Goal: Complete application form: Complete application form

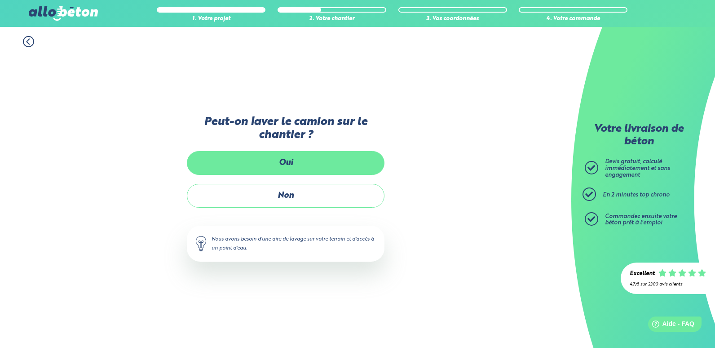
click at [287, 163] on label "Oui" at bounding box center [286, 163] width 198 height 24
click at [0, 0] on input "Oui" at bounding box center [0, 0] width 0 height 0
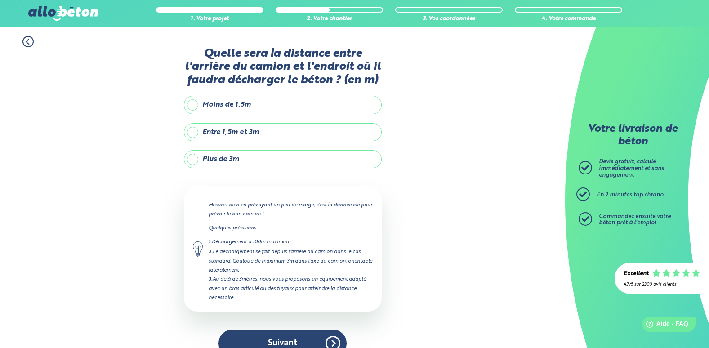
click at [260, 105] on label "Moins de 1,5m" at bounding box center [283, 105] width 198 height 18
click at [0, 0] on input "Moins de 1,5m" at bounding box center [0, 0] width 0 height 0
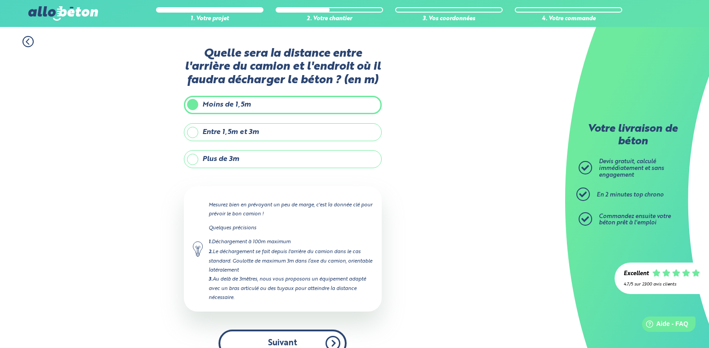
click at [331, 338] on button "Suivant" at bounding box center [282, 342] width 128 height 27
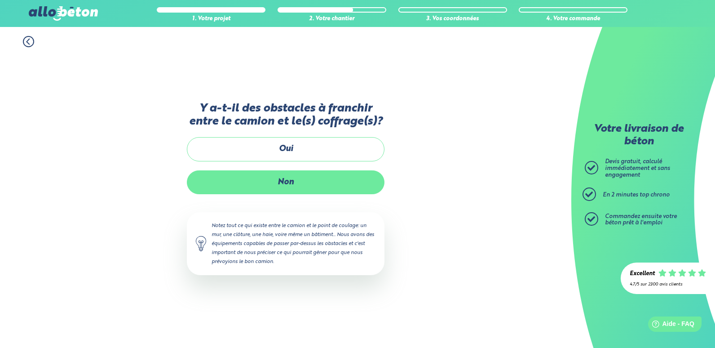
click at [325, 183] on label "Non" at bounding box center [286, 182] width 198 height 24
click at [0, 0] on input "Non" at bounding box center [0, 0] width 0 height 0
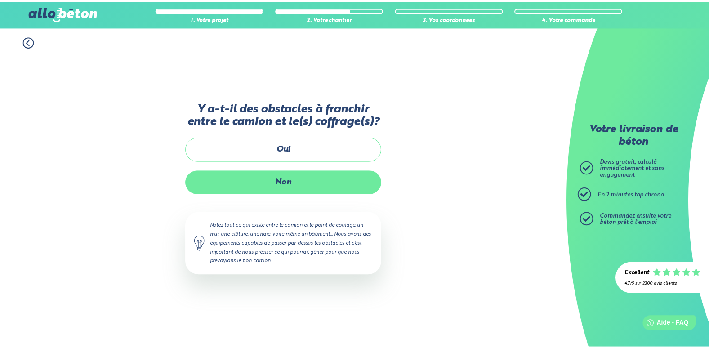
scroll to position [69, 0]
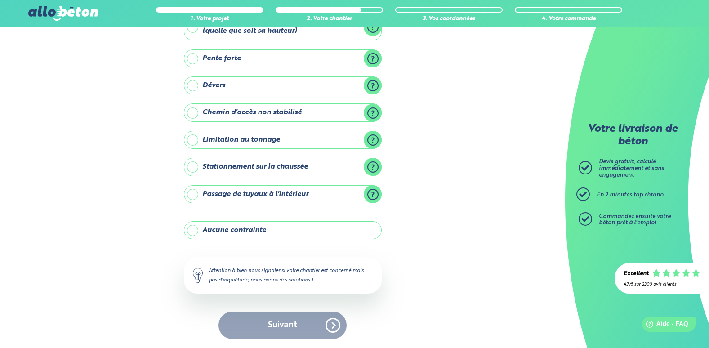
click at [296, 229] on label "Aucune contrainte" at bounding box center [283, 230] width 198 height 18
click at [0, 0] on input "Aucune contrainte" at bounding box center [0, 0] width 0 height 0
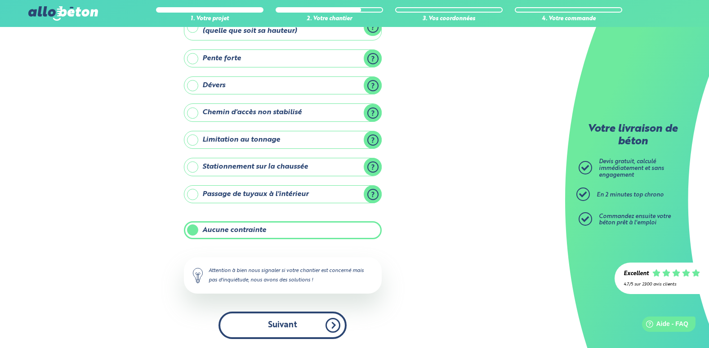
click at [308, 323] on button "Suivant" at bounding box center [282, 324] width 128 height 27
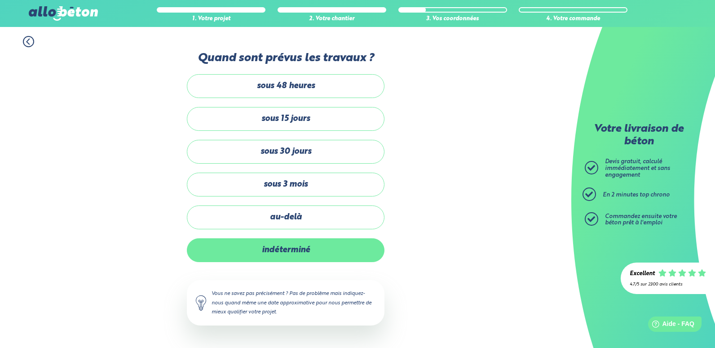
click at [316, 244] on label "indéterminé" at bounding box center [286, 250] width 198 height 24
click at [0, 0] on input "indéterminé" at bounding box center [0, 0] width 0 height 0
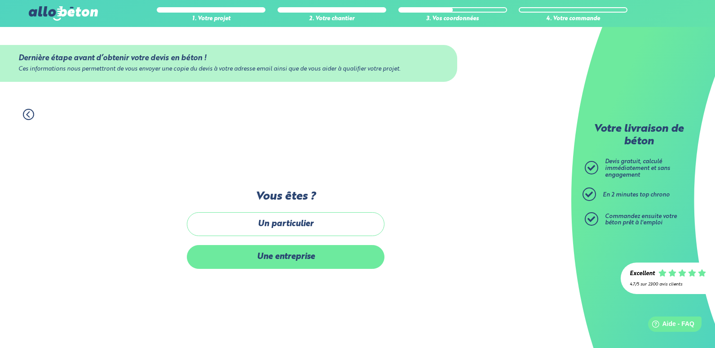
click at [324, 251] on label "Une entreprise" at bounding box center [286, 257] width 198 height 24
click at [0, 0] on input "Une entreprise" at bounding box center [0, 0] width 0 height 0
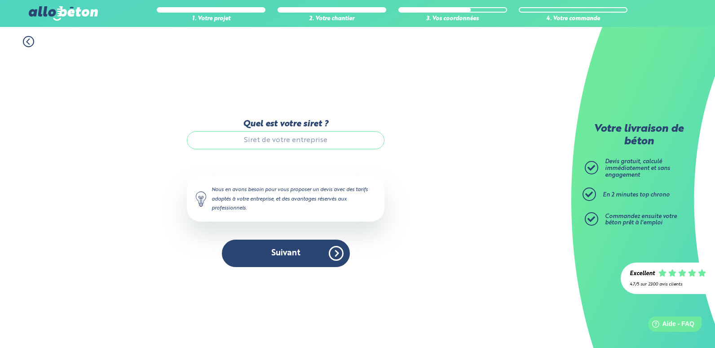
click at [26, 40] on icon at bounding box center [28, 41] width 11 height 11
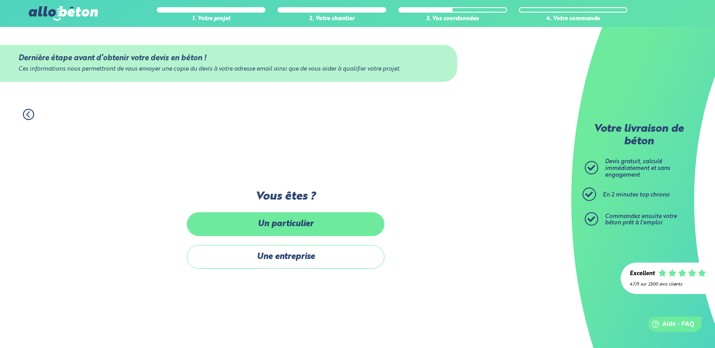
click at [309, 222] on label "Un particulier" at bounding box center [286, 224] width 198 height 24
click at [0, 0] on input "Un particulier" at bounding box center [0, 0] width 0 height 0
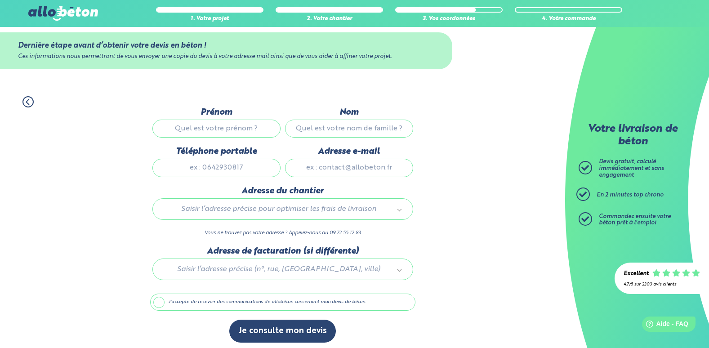
scroll to position [16, 0]
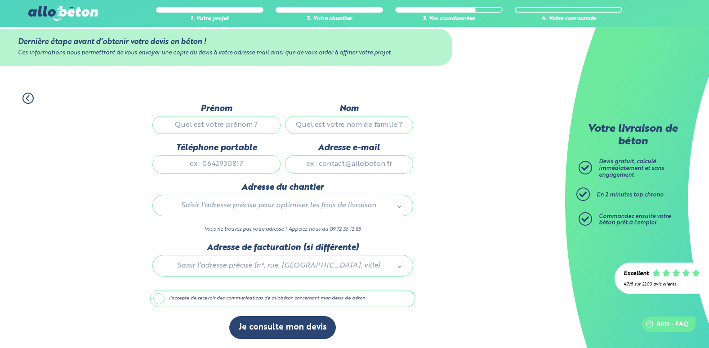
click at [220, 122] on input "Prénom" at bounding box center [216, 125] width 128 height 18
type input "ourceau"
type input "baptiste"
type input "0629842960"
drag, startPoint x: 339, startPoint y: 168, endPoint x: 284, endPoint y: 169, distance: 54.8
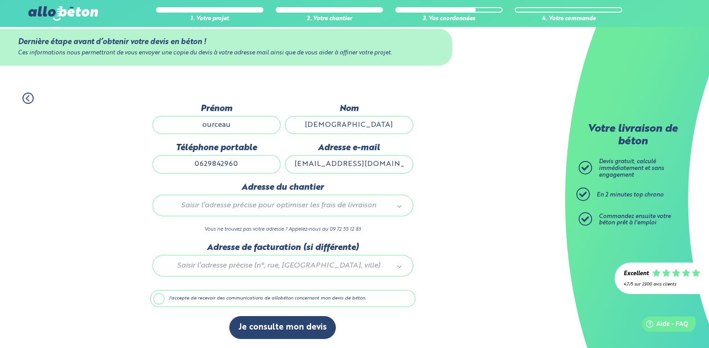
click at [281, 169] on div "Prénom ourceau Nom baptiste Téléphone portable 0629842960 Adresse e-mail mapeti…" at bounding box center [282, 143] width 265 height 79
type input "b53.ourceau@gmail.com"
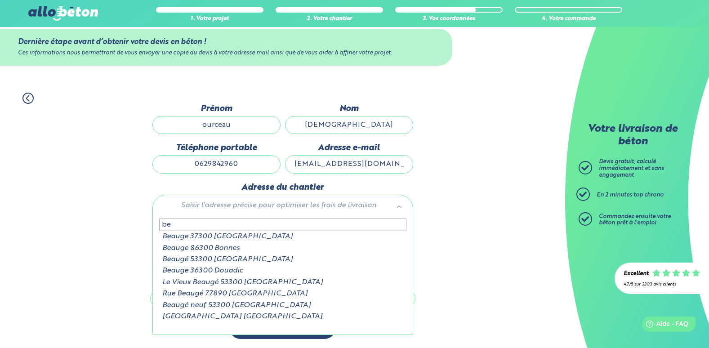
type input "b"
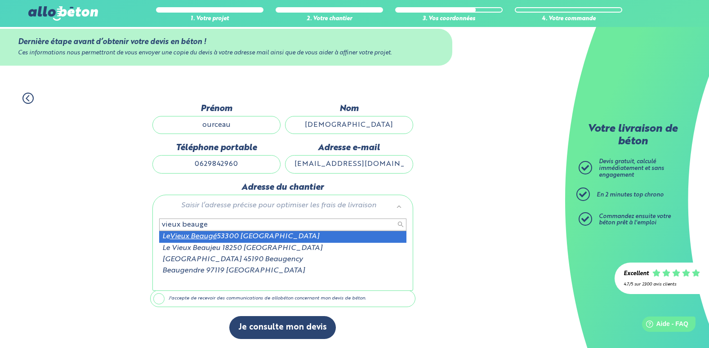
type input "vieux beauge"
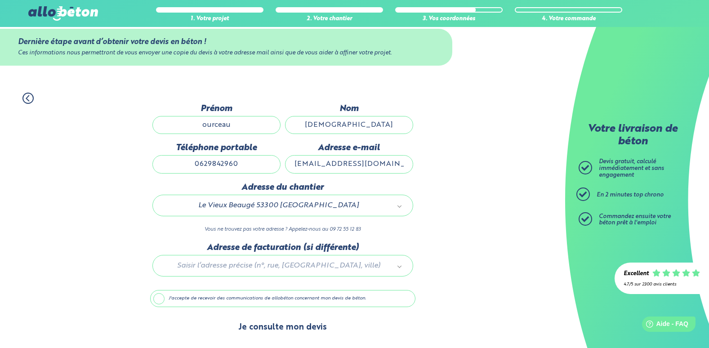
click at [285, 325] on button "Je consulte mon devis" at bounding box center [282, 327] width 107 height 23
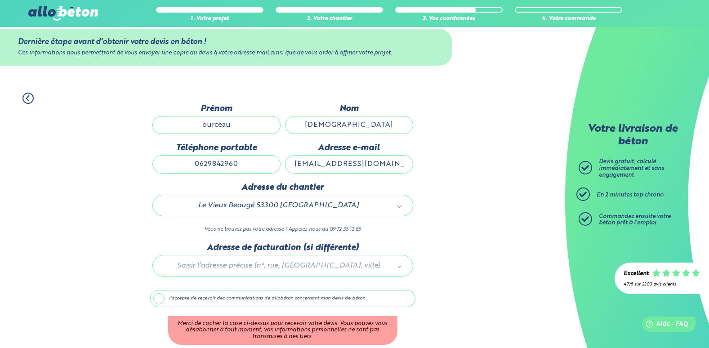
click at [161, 299] on label "J'accepte de recevoir des communications de allobéton concernant mon devis de b…" at bounding box center [282, 298] width 265 height 17
click at [0, 0] on input "J'accepte de recevoir des communications de allobéton concernant mon devis de b…" at bounding box center [0, 0] width 0 height 0
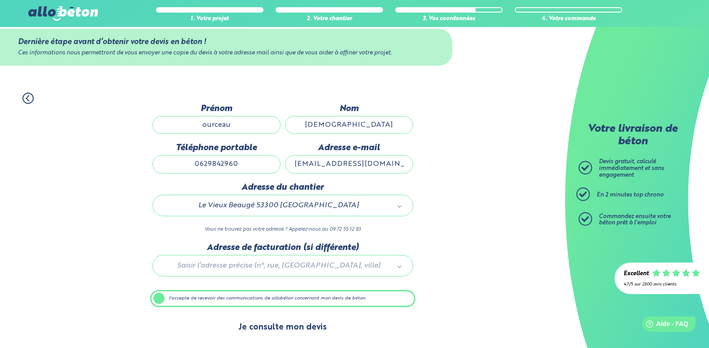
click at [267, 324] on button "Je consulte mon devis" at bounding box center [282, 327] width 107 height 23
